Goal: Find contact information: Find contact information

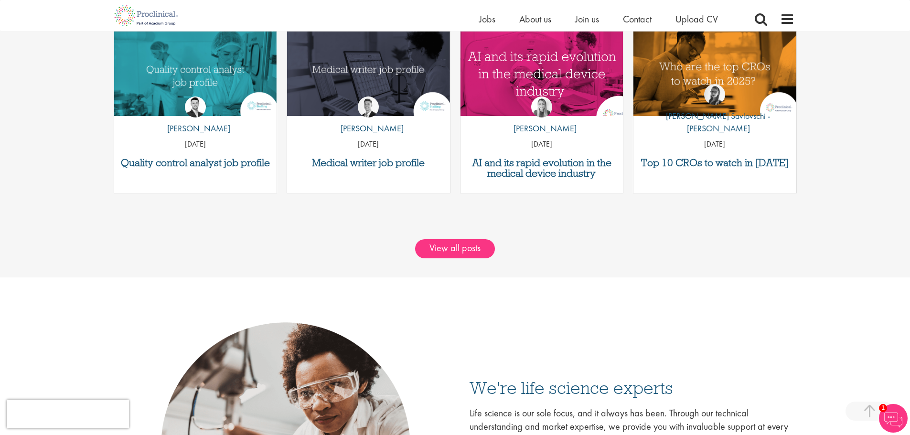
scroll to position [1277, 0]
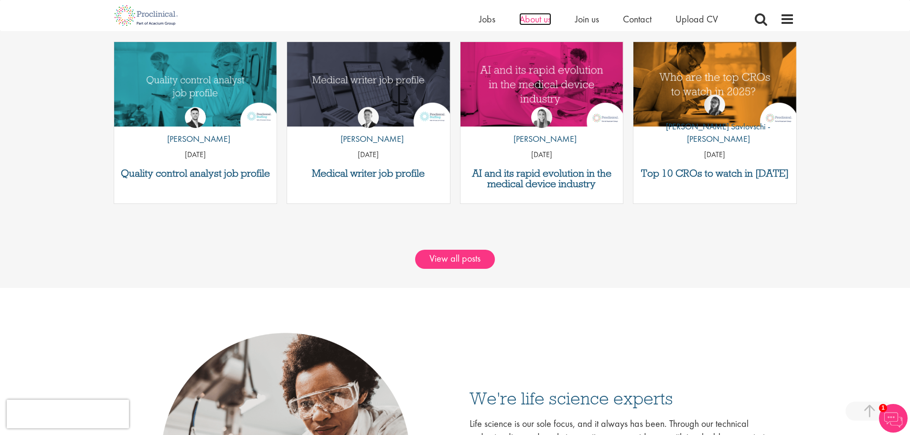
click at [537, 16] on span "About us" at bounding box center [535, 19] width 32 height 12
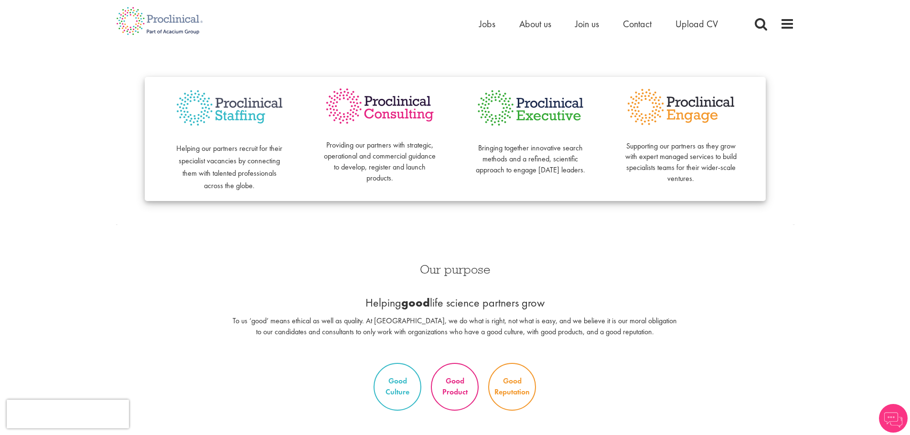
scroll to position [235, 0]
click at [654, 19] on ul "Home Jobs About us Join us Contact Upload CV" at bounding box center [610, 24] width 263 height 14
click at [644, 39] on nav "Home Jobs About us Join us Contact Upload CV" at bounding box center [455, 21] width 910 height 43
click at [644, 35] on div "Home Jobs About us Join us Contact Upload CV" at bounding box center [610, 26] width 263 height 19
click at [639, 27] on span "Contact" at bounding box center [637, 24] width 29 height 12
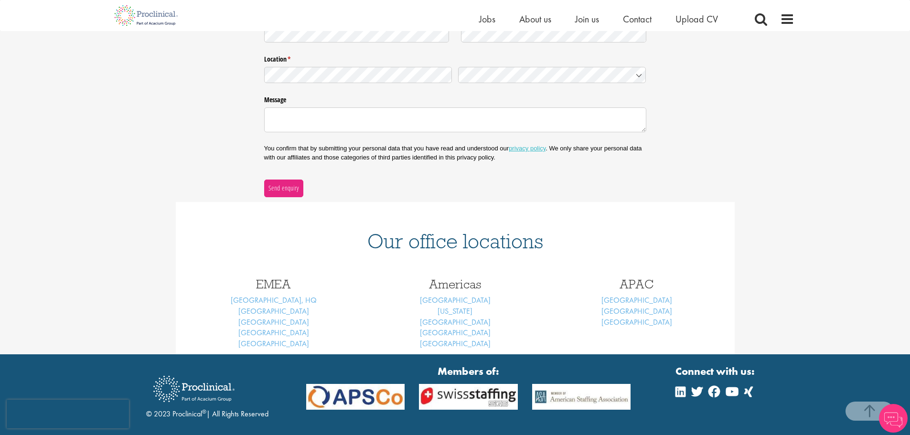
scroll to position [284, 0]
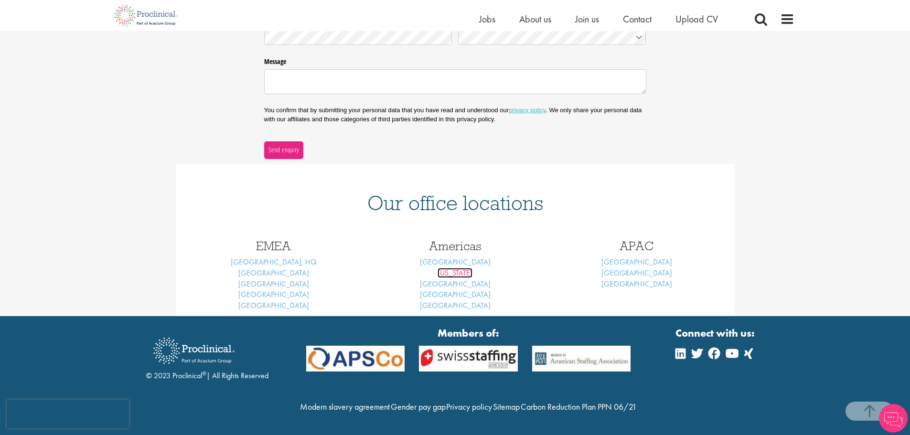
click at [450, 268] on link "New York" at bounding box center [455, 273] width 35 height 10
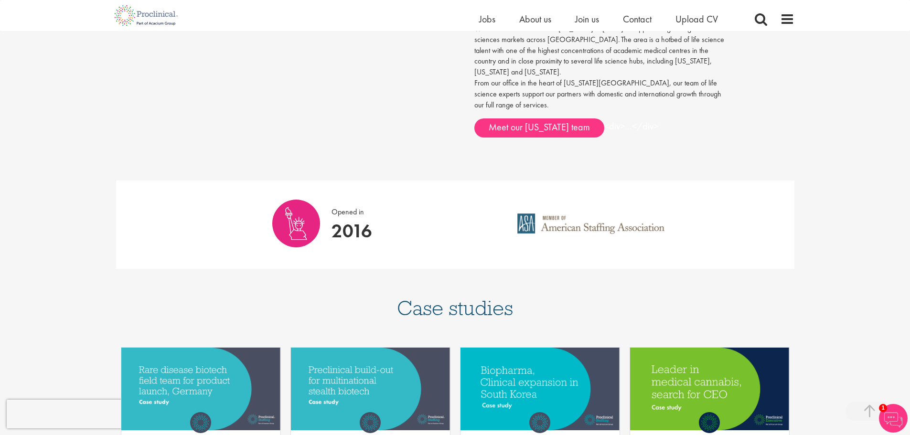
scroll to position [540, 0]
